Goal: Use online tool/utility: Utilize a website feature to perform a specific function

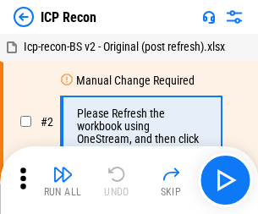
scroll to position [8, 0]
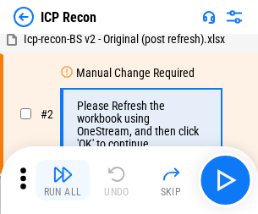
click at [63, 180] on img "button" at bounding box center [63, 174] width 20 height 20
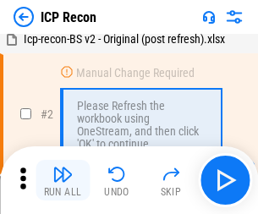
click at [63, 180] on img "button" at bounding box center [63, 174] width 20 height 20
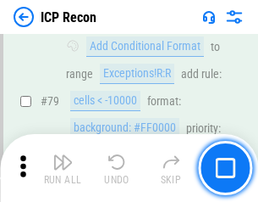
scroll to position [1660, 0]
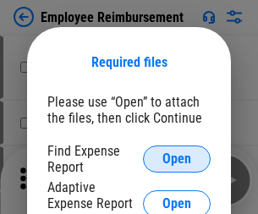
click at [177, 159] on span "Open" at bounding box center [177, 159] width 29 height 14
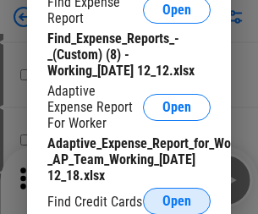
click at [177, 201] on span "Open" at bounding box center [177, 202] width 29 height 14
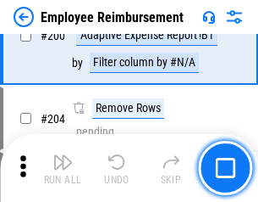
scroll to position [4178, 0]
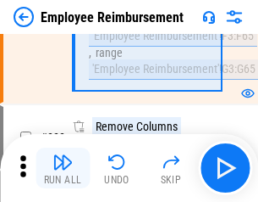
click at [63, 168] on img "button" at bounding box center [63, 162] width 20 height 20
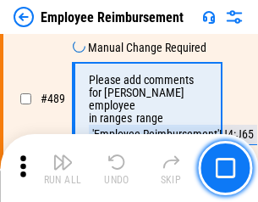
scroll to position [10604, 0]
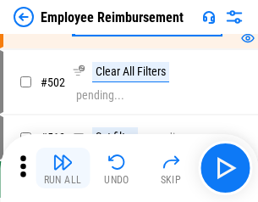
click at [63, 168] on img "button" at bounding box center [63, 162] width 20 height 20
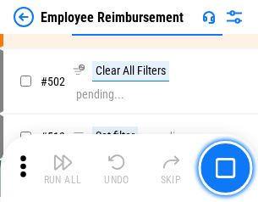
click at [63, 168] on img "button" at bounding box center [63, 162] width 20 height 20
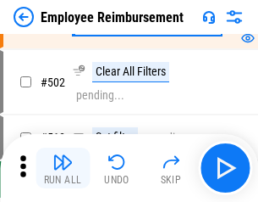
click at [63, 168] on img "button" at bounding box center [63, 162] width 20 height 20
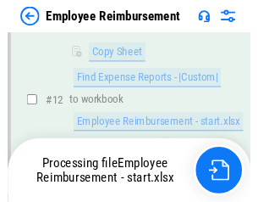
scroll to position [345, 0]
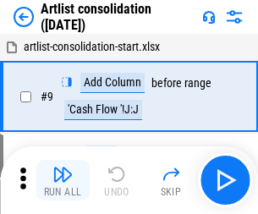
click at [63, 180] on img "button" at bounding box center [63, 174] width 20 height 20
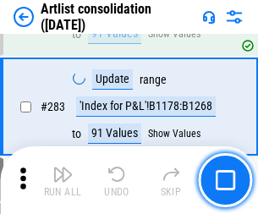
scroll to position [7006, 0]
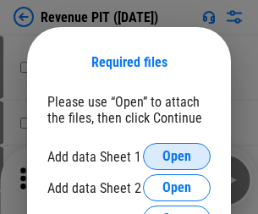
click at [177, 157] on span "Open" at bounding box center [177, 157] width 29 height 14
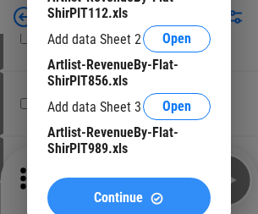
click at [129, 194] on span "Continue" at bounding box center [118, 198] width 49 height 14
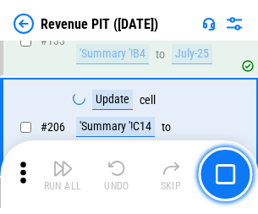
scroll to position [1721, 0]
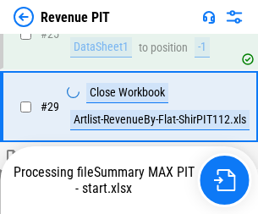
scroll to position [778, 0]
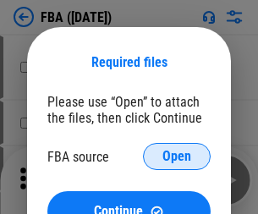
click at [177, 157] on span "Open" at bounding box center [177, 157] width 29 height 14
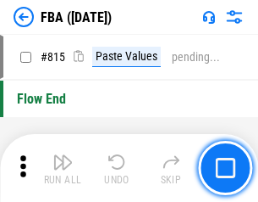
scroll to position [15165, 0]
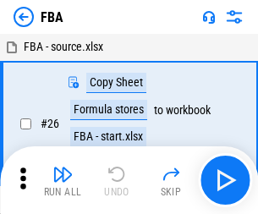
scroll to position [17, 0]
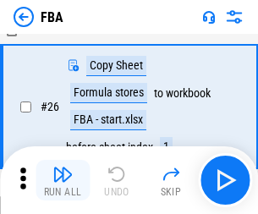
click at [63, 180] on img "button" at bounding box center [63, 174] width 20 height 20
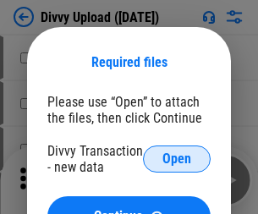
click at [177, 159] on span "Open" at bounding box center [177, 159] width 29 height 14
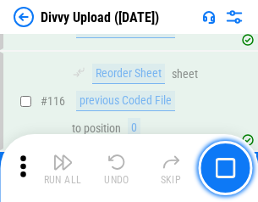
scroll to position [1434, 0]
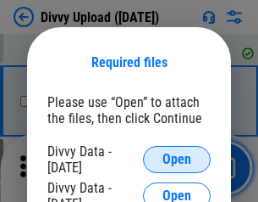
click at [177, 159] on span "Open" at bounding box center [177, 159] width 29 height 14
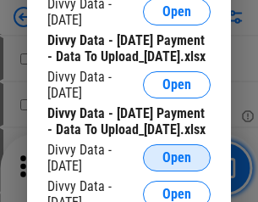
click at [177, 164] on span "Open" at bounding box center [177, 158] width 29 height 14
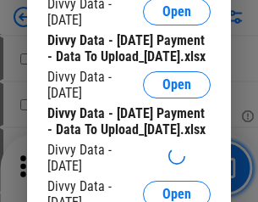
scroll to position [1583, 0]
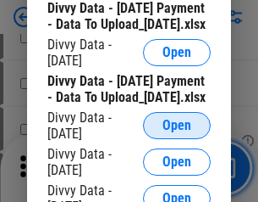
click at [177, 132] on span "Open" at bounding box center [177, 126] width 29 height 14
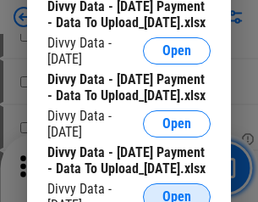
click at [177, 190] on span "Open" at bounding box center [177, 197] width 29 height 14
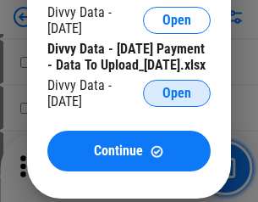
click at [177, 100] on span "Open" at bounding box center [177, 93] width 29 height 14
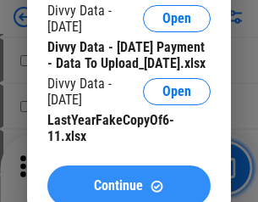
click at [129, 179] on span "Continue" at bounding box center [118, 186] width 49 height 14
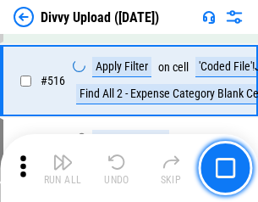
scroll to position [10628, 0]
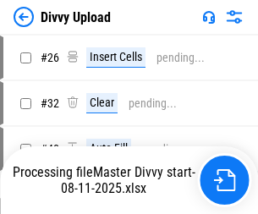
scroll to position [114, 0]
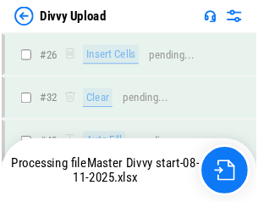
scroll to position [1434, 0]
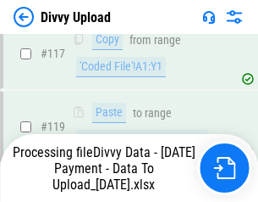
scroll to position [1589, 0]
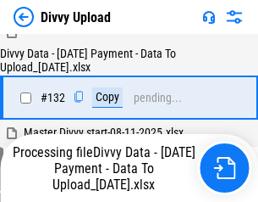
scroll to position [2047, 0]
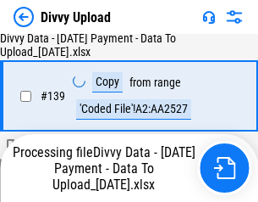
scroll to position [2421, 0]
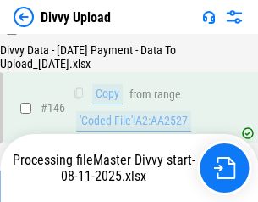
scroll to position [2808, 0]
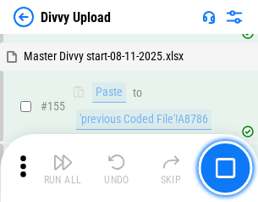
scroll to position [3443, 0]
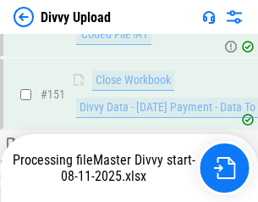
scroll to position [3168, 0]
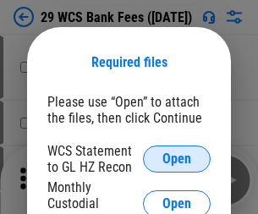
click at [177, 159] on span "Open" at bounding box center [177, 159] width 29 height 14
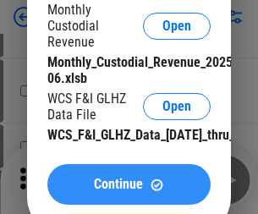
click at [129, 191] on span "Continue" at bounding box center [118, 185] width 49 height 14
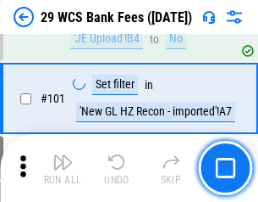
scroll to position [1651, 0]
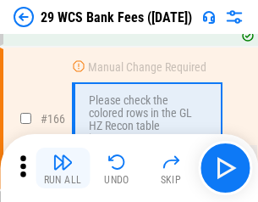
click at [63, 168] on img "button" at bounding box center [63, 162] width 20 height 20
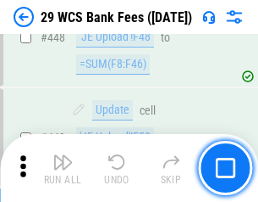
scroll to position [8203, 0]
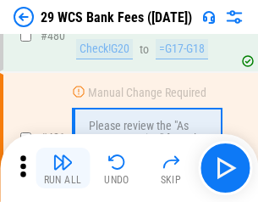
click at [63, 168] on img "button" at bounding box center [63, 162] width 20 height 20
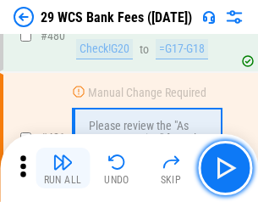
scroll to position [8735, 0]
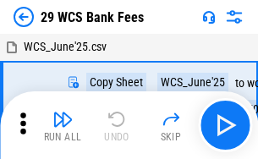
scroll to position [30, 0]
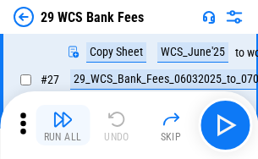
click at [63, 125] on img "button" at bounding box center [63, 119] width 20 height 20
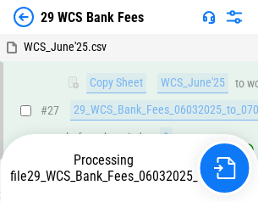
scroll to position [338, 0]
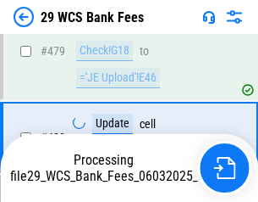
scroll to position [8715, 0]
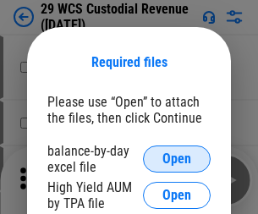
click at [177, 159] on span "Open" at bounding box center [177, 159] width 29 height 14
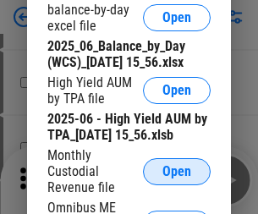
click at [177, 179] on span "Open" at bounding box center [177, 172] width 29 height 14
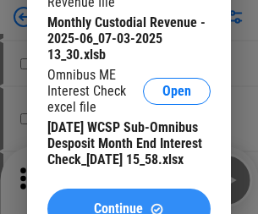
click at [129, 202] on span "Continue" at bounding box center [118, 209] width 49 height 14
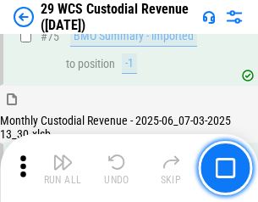
scroll to position [1769, 0]
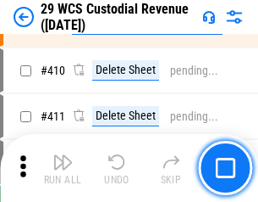
click at [63, 168] on img "button" at bounding box center [63, 162] width 20 height 20
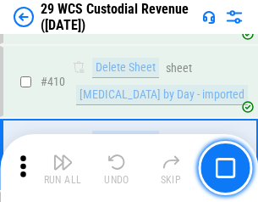
scroll to position [8090, 0]
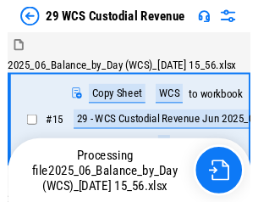
scroll to position [41, 0]
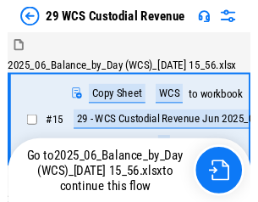
scroll to position [31, 0]
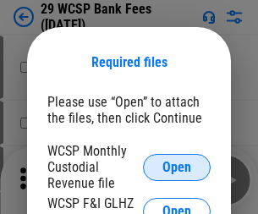
click at [177, 167] on span "Open" at bounding box center [177, 168] width 29 height 14
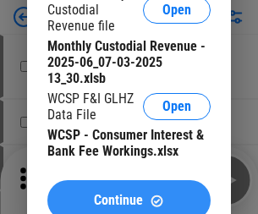
click at [129, 194] on span "Continue" at bounding box center [118, 201] width 49 height 14
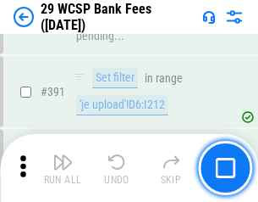
scroll to position [5762, 0]
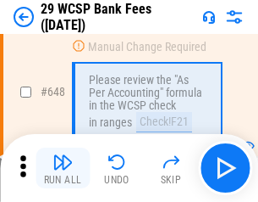
click at [63, 168] on img "button" at bounding box center [63, 162] width 20 height 20
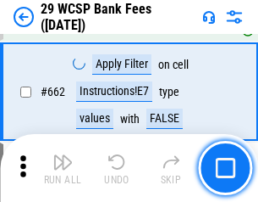
scroll to position [9894, 0]
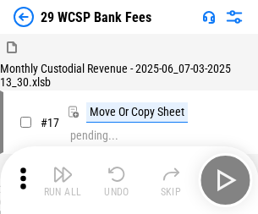
click at [63, 168] on img "button" at bounding box center [63, 174] width 20 height 20
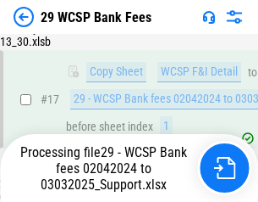
scroll to position [297, 0]
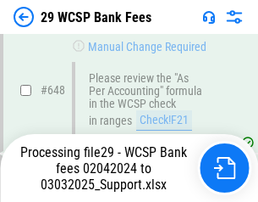
scroll to position [9562, 0]
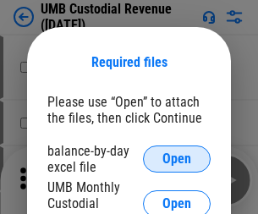
click at [177, 159] on span "Open" at bounding box center [177, 159] width 29 height 14
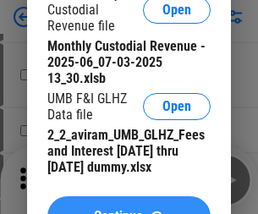
click at [129, 210] on span "Continue" at bounding box center [118, 217] width 49 height 14
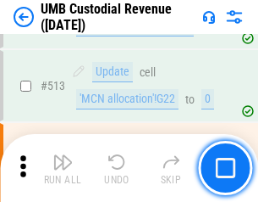
scroll to position [8194, 0]
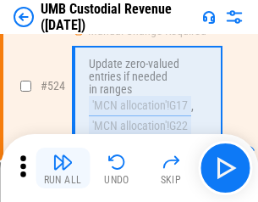
click at [63, 168] on img "button" at bounding box center [63, 162] width 20 height 20
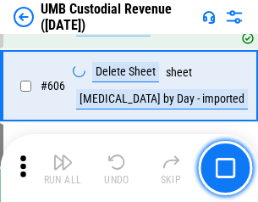
scroll to position [9778, 0]
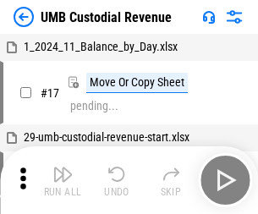
scroll to position [13, 0]
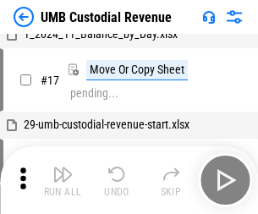
click at [63, 180] on img "button" at bounding box center [63, 174] width 20 height 20
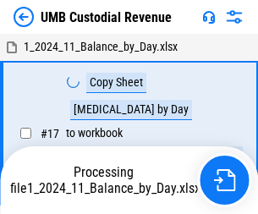
scroll to position [13, 0]
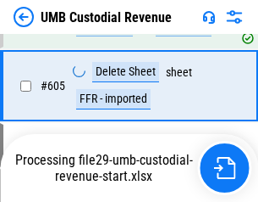
scroll to position [9739, 0]
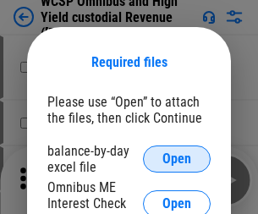
click at [177, 159] on span "Open" at bounding box center [177, 159] width 29 height 14
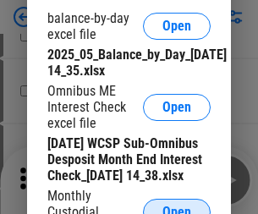
click at [177, 206] on span "Open" at bounding box center [177, 213] width 29 height 14
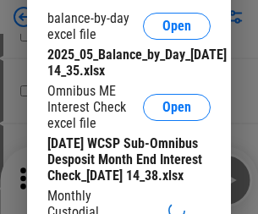
scroll to position [254, 0]
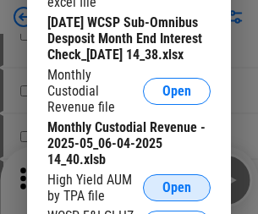
click at [177, 195] on span "Open" at bounding box center [177, 188] width 29 height 14
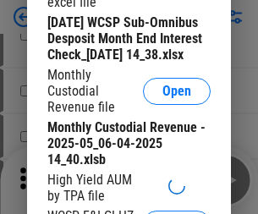
scroll to position [258, 0]
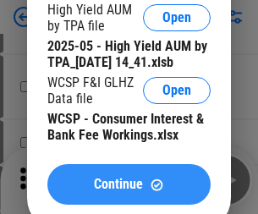
click at [129, 191] on span "Continue" at bounding box center [118, 185] width 49 height 14
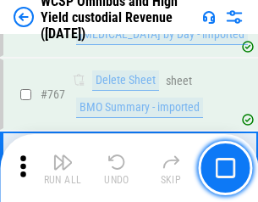
scroll to position [13804, 0]
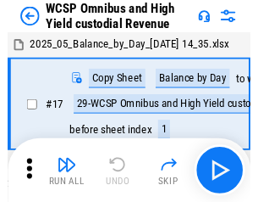
scroll to position [9, 0]
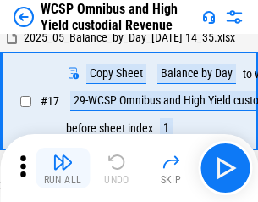
click at [63, 168] on img "button" at bounding box center [63, 162] width 20 height 20
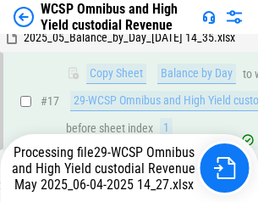
scroll to position [352, 0]
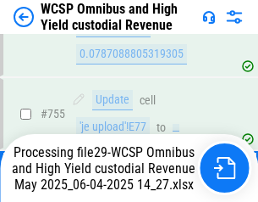
scroll to position [13619, 0]
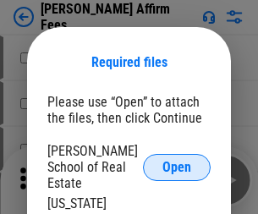
click at [177, 161] on span "Open" at bounding box center [177, 168] width 29 height 14
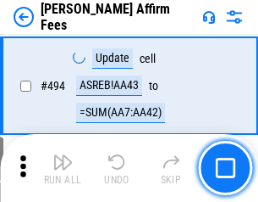
scroll to position [4606, 0]
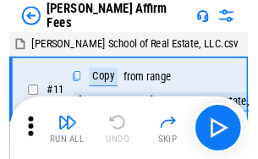
scroll to position [17, 0]
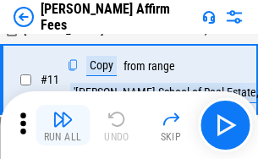
click at [63, 125] on img "button" at bounding box center [63, 119] width 20 height 20
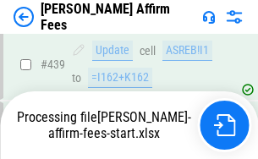
scroll to position [4443, 0]
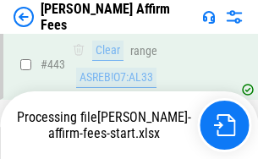
scroll to position [4443, 0]
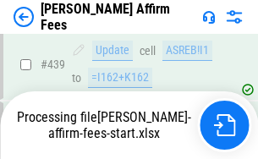
scroll to position [4443, 0]
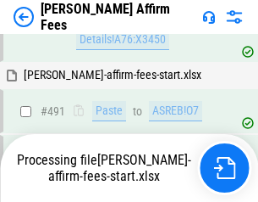
scroll to position [4606, 0]
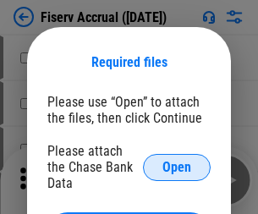
click at [177, 161] on span "Open" at bounding box center [177, 168] width 29 height 14
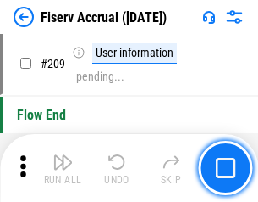
scroll to position [5261, 0]
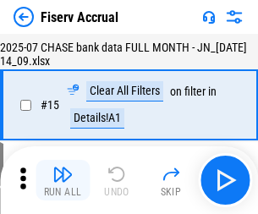
click at [63, 180] on img "button" at bounding box center [63, 174] width 20 height 20
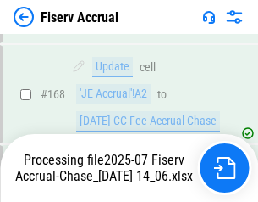
scroll to position [4347, 0]
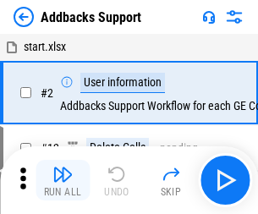
click at [63, 168] on img "button" at bounding box center [63, 174] width 20 height 20
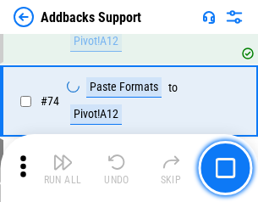
scroll to position [1233, 0]
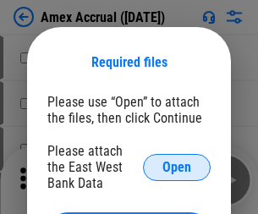
click at [177, 167] on span "Open" at bounding box center [177, 168] width 29 height 14
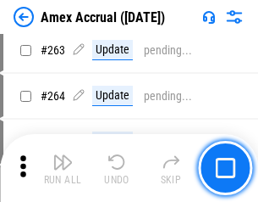
scroll to position [4532, 0]
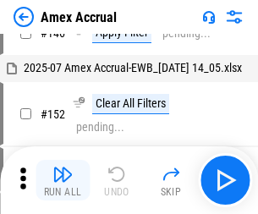
click at [63, 180] on img "button" at bounding box center [63, 174] width 20 height 20
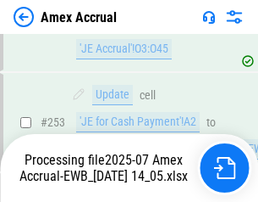
scroll to position [4942, 0]
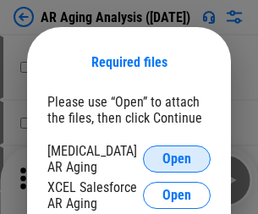
click at [177, 157] on span "Open" at bounding box center [177, 159] width 29 height 14
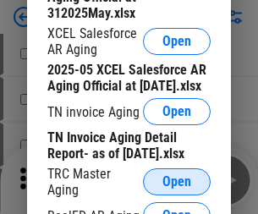
click at [177, 177] on span "Open" at bounding box center [177, 182] width 29 height 14
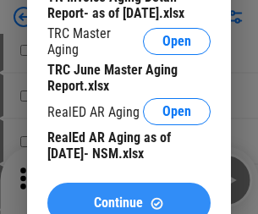
click at [129, 197] on span "Continue" at bounding box center [118, 204] width 49 height 14
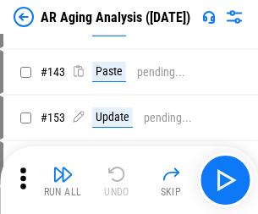
scroll to position [17, 0]
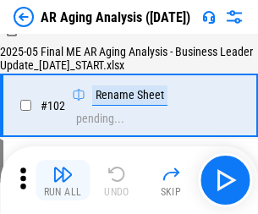
click at [63, 180] on img "button" at bounding box center [63, 174] width 20 height 20
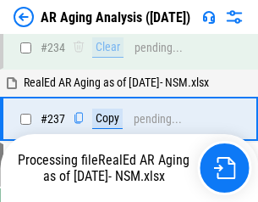
scroll to position [2626, 0]
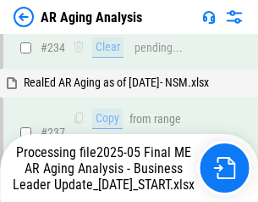
scroll to position [2677, 0]
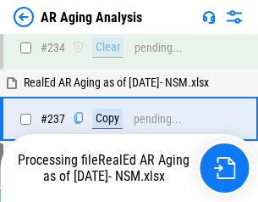
scroll to position [2606, 0]
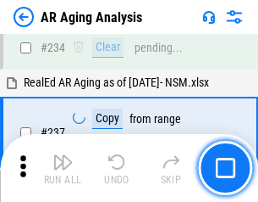
scroll to position [2606, 0]
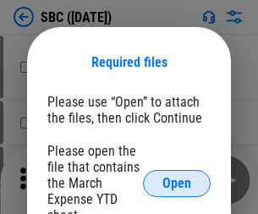
click at [177, 183] on span "Open" at bounding box center [177, 184] width 29 height 14
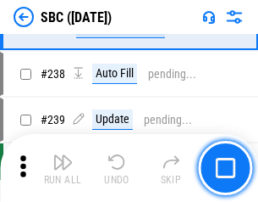
scroll to position [3204, 0]
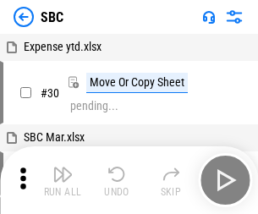
scroll to position [17, 0]
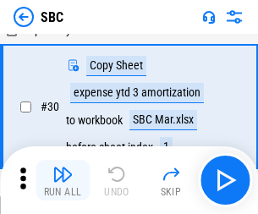
click at [63, 180] on img "button" at bounding box center [63, 174] width 20 height 20
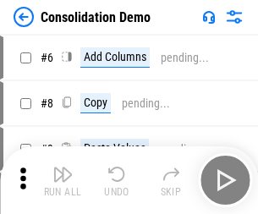
click at [63, 180] on img "button" at bounding box center [63, 174] width 20 height 20
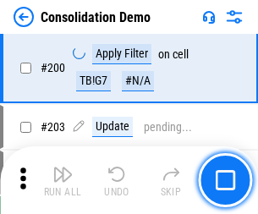
scroll to position [5312, 0]
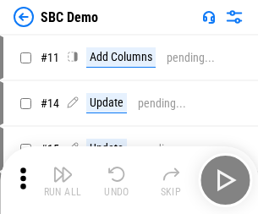
click at [63, 180] on img "button" at bounding box center [63, 174] width 20 height 20
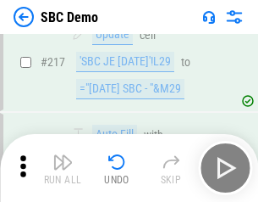
scroll to position [4182, 0]
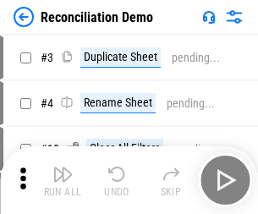
click at [63, 180] on img "button" at bounding box center [63, 174] width 20 height 20
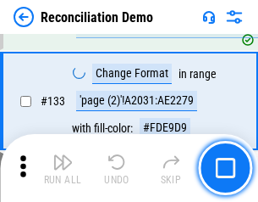
scroll to position [2012, 0]
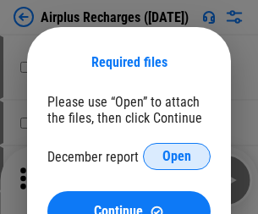
click at [177, 157] on span "Open" at bounding box center [177, 157] width 29 height 14
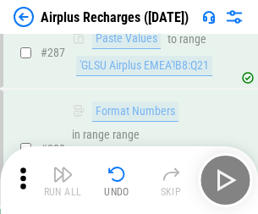
scroll to position [6116, 0]
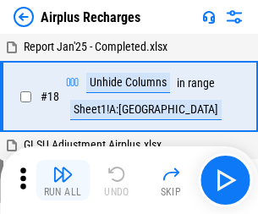
click at [63, 180] on img "button" at bounding box center [63, 174] width 20 height 20
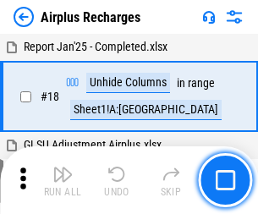
scroll to position [75, 0]
